Goal: Task Accomplishment & Management: Use online tool/utility

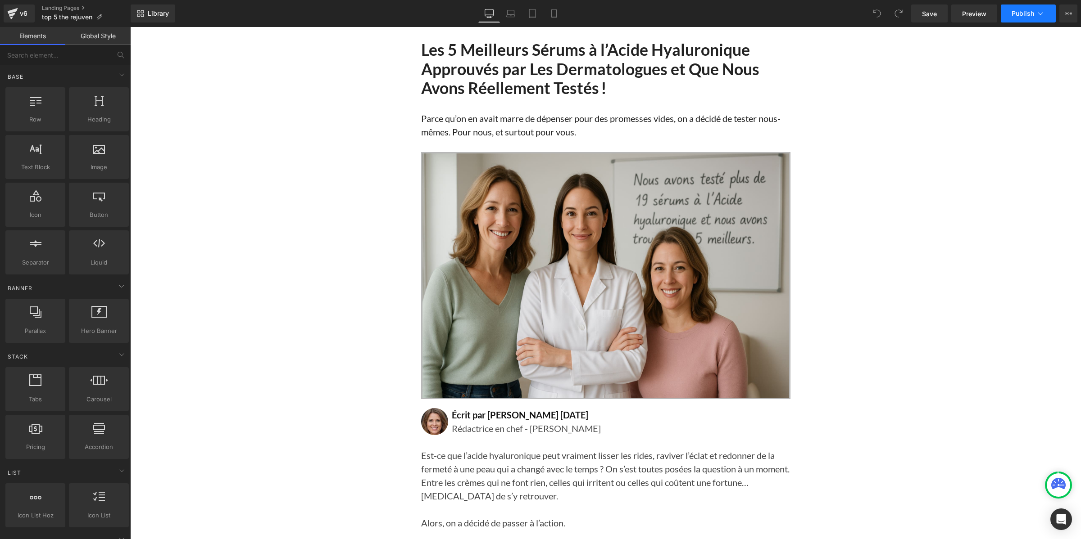
click at [1032, 17] on button "Publish" at bounding box center [1028, 14] width 55 height 18
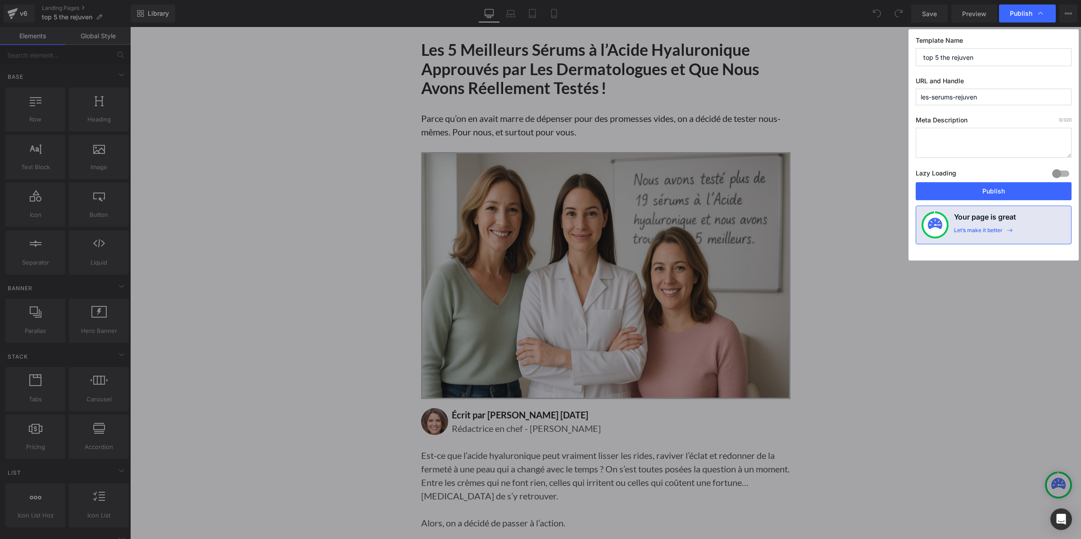
drag, startPoint x: 997, startPoint y: 96, endPoint x: 904, endPoint y: 106, distance: 94.2
click at [904, 106] on div "Publish Template Name top 5 the rejuven URL and Handle les-serums-rejuven Meta …" at bounding box center [540, 269] width 1081 height 539
paste input "top-serum"
click at [962, 92] on input "top-serum-" at bounding box center [994, 97] width 156 height 17
type input "top-serum"
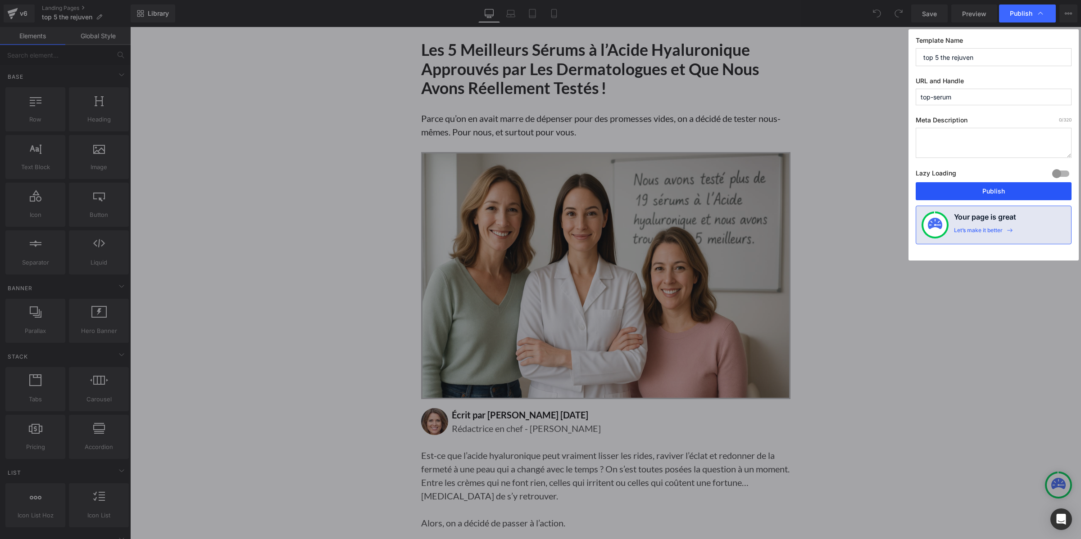
click at [961, 189] on button "Publish" at bounding box center [994, 191] width 156 height 18
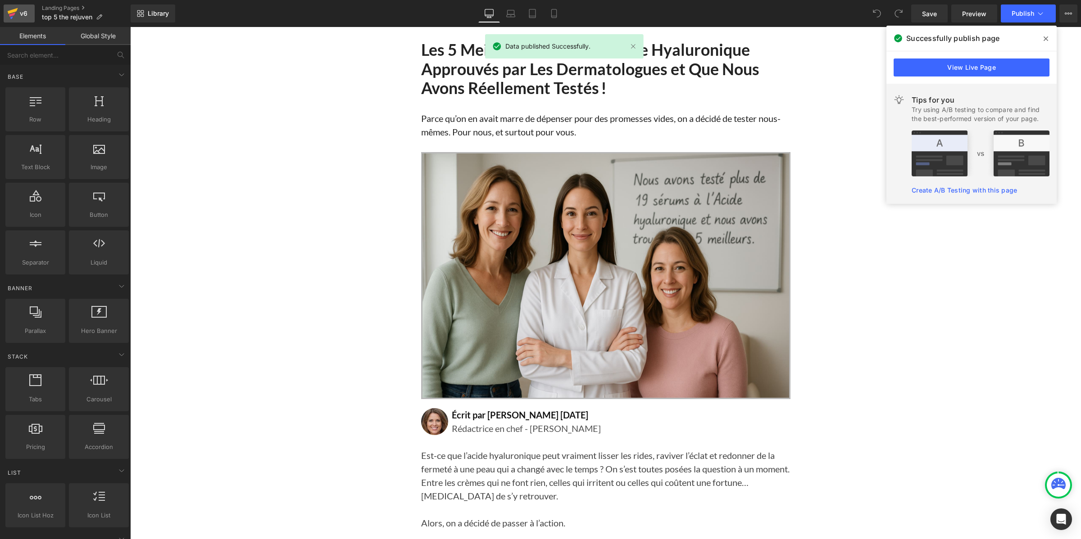
click at [15, 11] on icon at bounding box center [13, 11] width 10 height 6
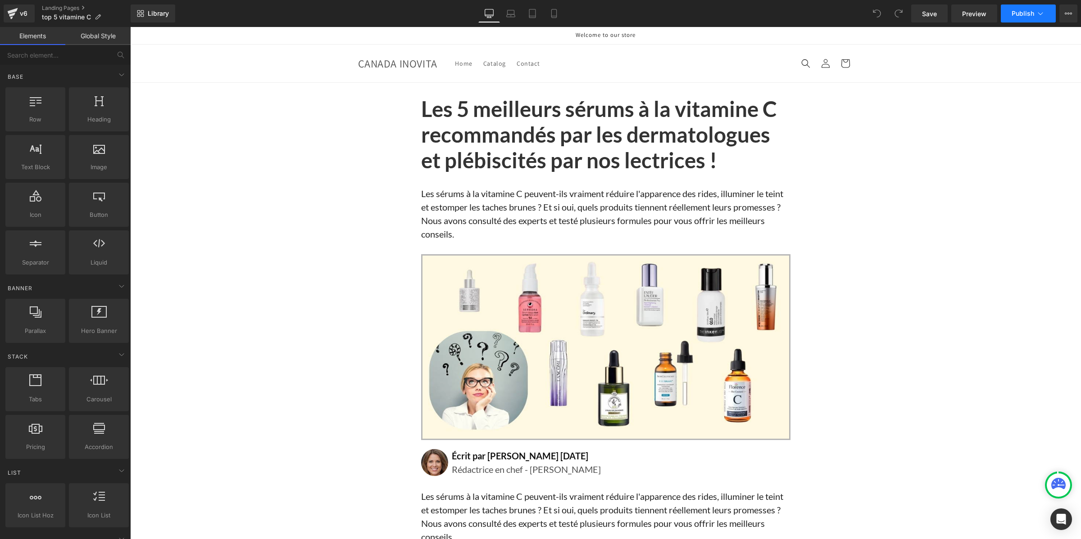
click at [1021, 10] on span "Publish" at bounding box center [1022, 13] width 23 height 7
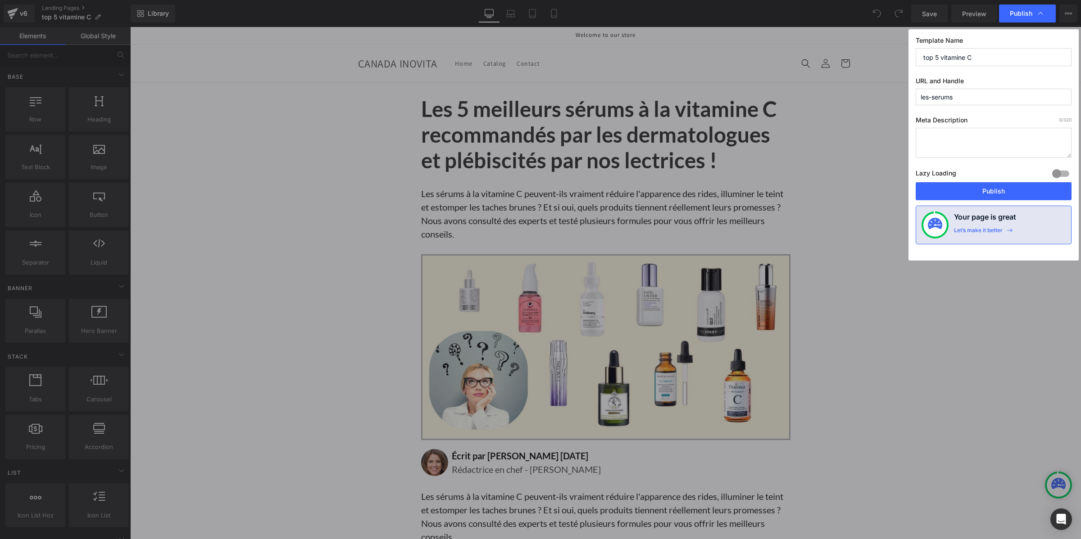
drag, startPoint x: 964, startPoint y: 100, endPoint x: 915, endPoint y: 97, distance: 48.7
click at [916, 97] on input "les-serums" at bounding box center [994, 97] width 156 height 17
paste input "top-serum-vitamin-c"
type input "top-serum-vitamin-c"
click at [988, 198] on button "Publish" at bounding box center [994, 191] width 156 height 18
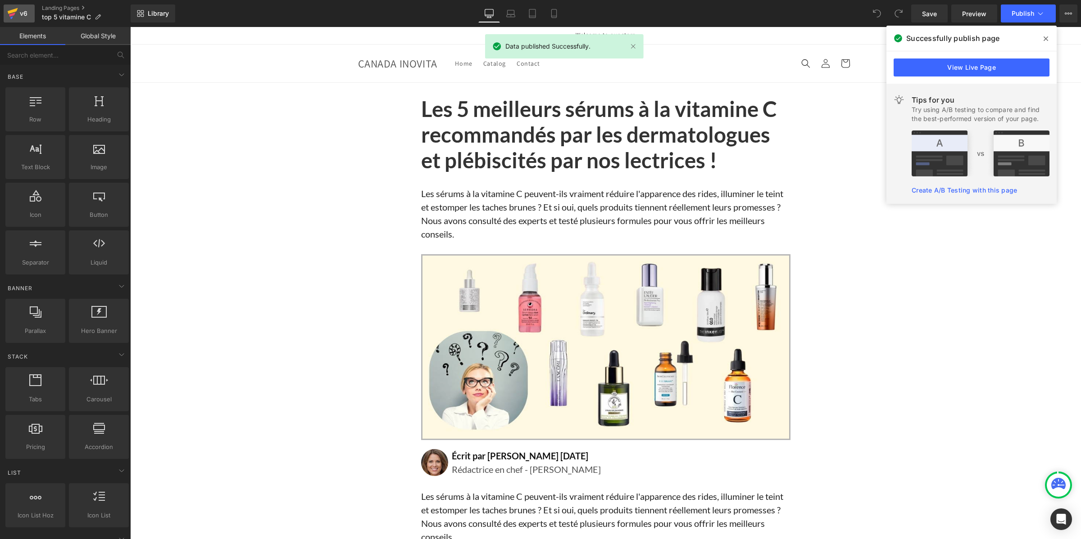
click at [9, 8] on icon at bounding box center [12, 13] width 11 height 23
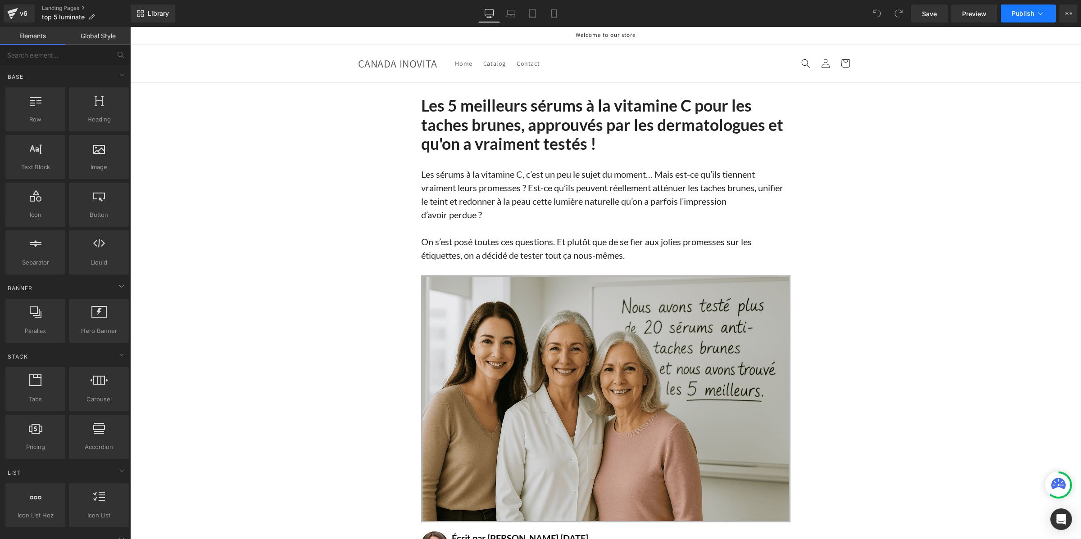
click at [1028, 17] on button "Publish" at bounding box center [1028, 14] width 55 height 18
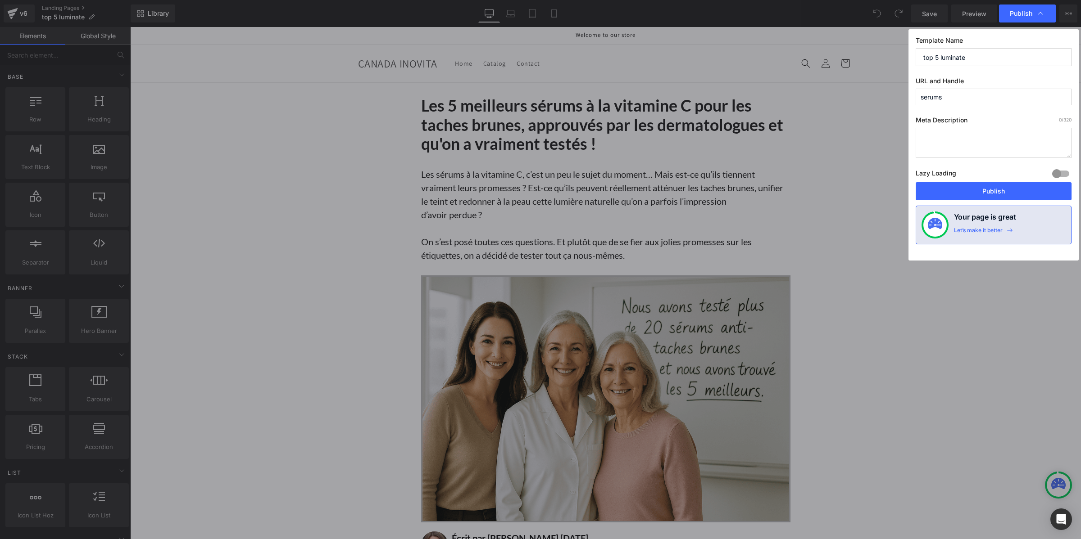
drag, startPoint x: 958, startPoint y: 101, endPoint x: 905, endPoint y: 101, distance: 52.7
click at [905, 101] on div "Publish Template Name top 5 luminate URL and Handle serums Meta Description 0 /…" at bounding box center [540, 269] width 1081 height 539
paste input "luminate-face-serum-1"
type input "luminate-face-serum-1"
click at [966, 190] on button "Publish" at bounding box center [994, 191] width 156 height 18
